Goal: Navigation & Orientation: Find specific page/section

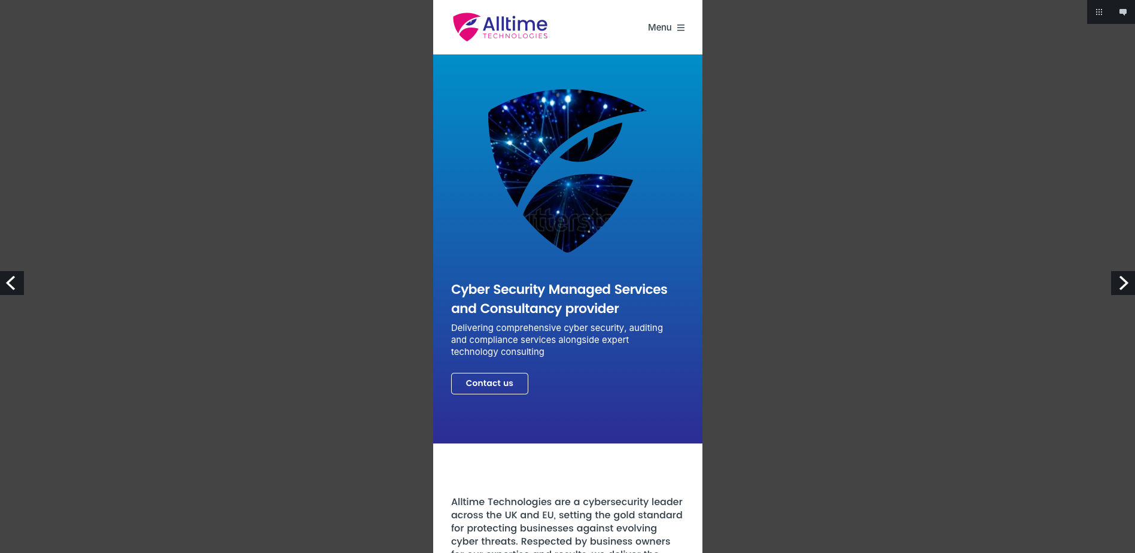
scroll to position [3206, 0]
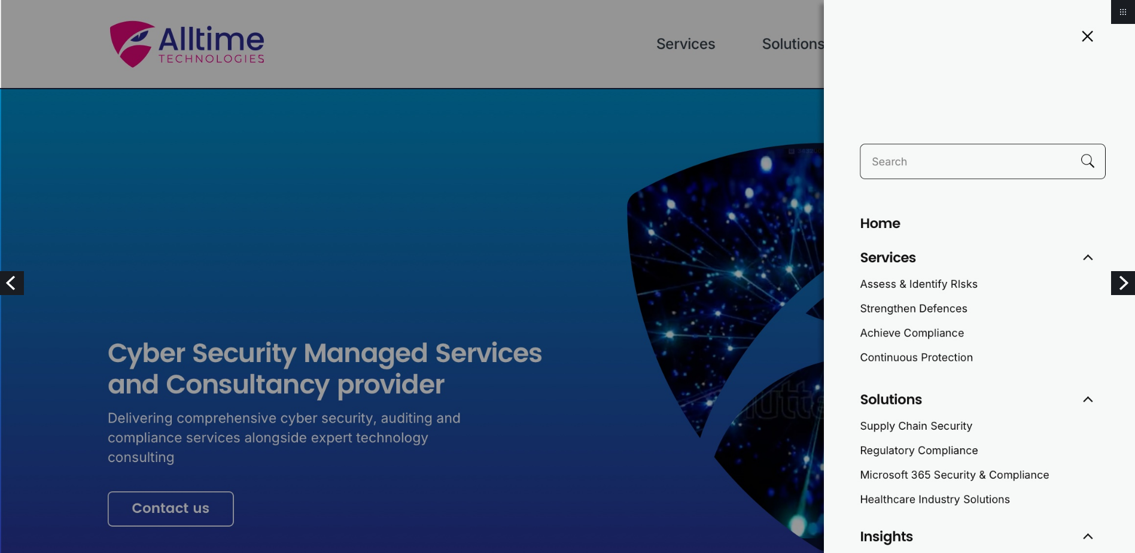
click at [747, 252] on img at bounding box center [567, 515] width 1135 height 1030
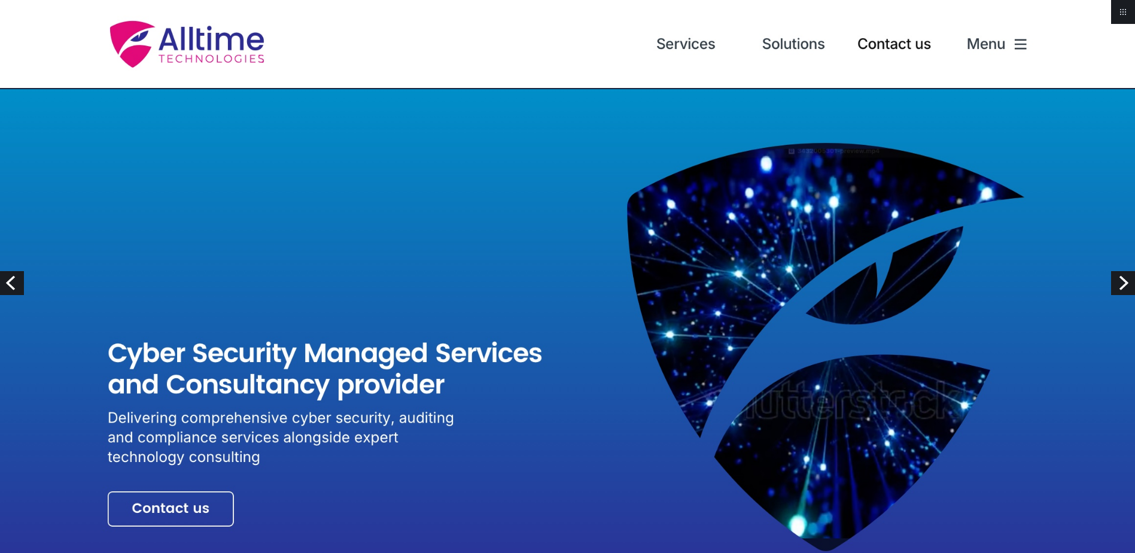
scroll to position [1316, 0]
